Goal: Task Accomplishment & Management: Manage account settings

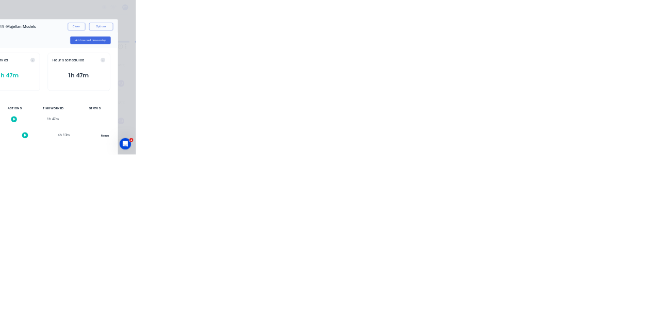
scroll to position [562, 0]
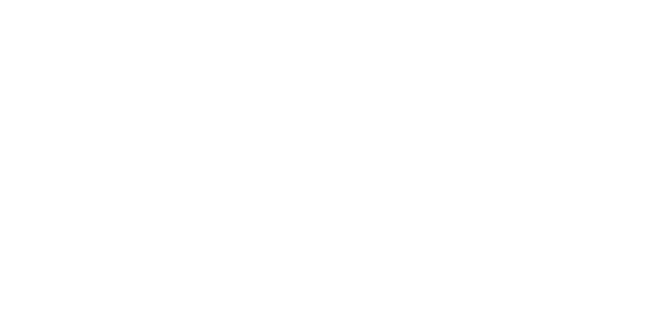
click at [552, 59] on button "Close" at bounding box center [533, 57] width 38 height 16
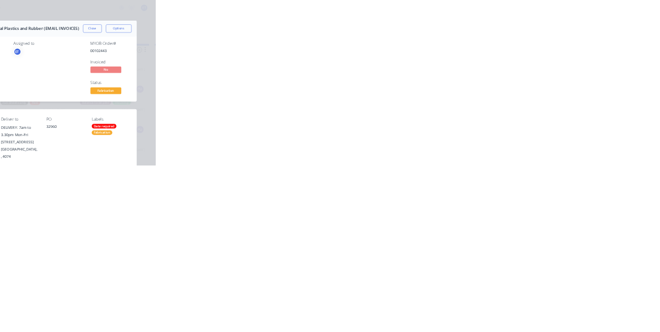
click at [108, 90] on div "Collaborate" at bounding box center [87, 90] width 41 height 9
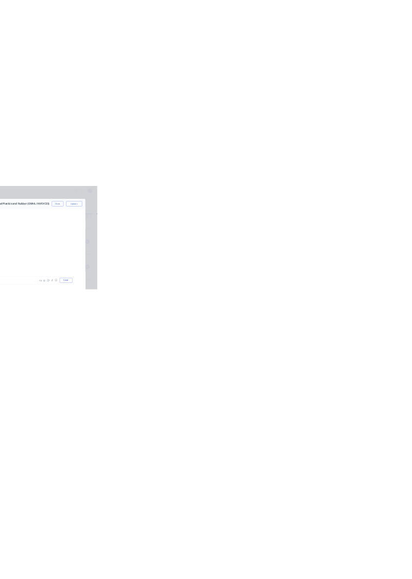
scroll to position [33, 0]
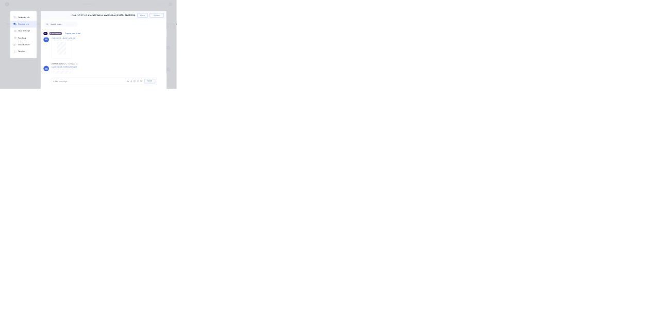
click at [38, 332] on div "Order details Collaborate Checklists 0/0 Tracking Linked Orders Timeline Order …" at bounding box center [330, 166] width 660 height 332
click at [37, 332] on div "Order details Collaborate Checklists 0/0 Tracking Linked Orders Timeline Order …" at bounding box center [330, 166] width 660 height 332
click at [35, 332] on div "Order details Collaborate Checklists 0/0 Tracking Linked Orders Timeline Order …" at bounding box center [330, 166] width 660 height 332
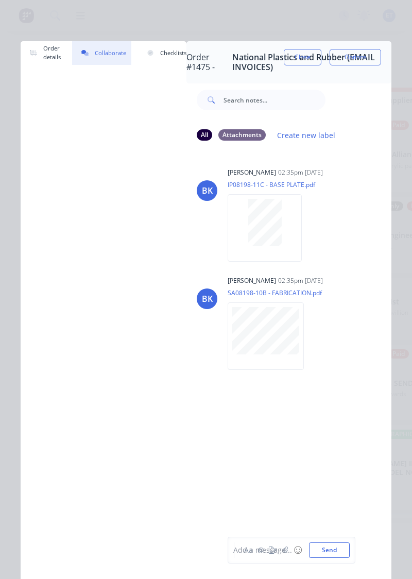
scroll to position [0, 0]
